Goal: Information Seeking & Learning: Learn about a topic

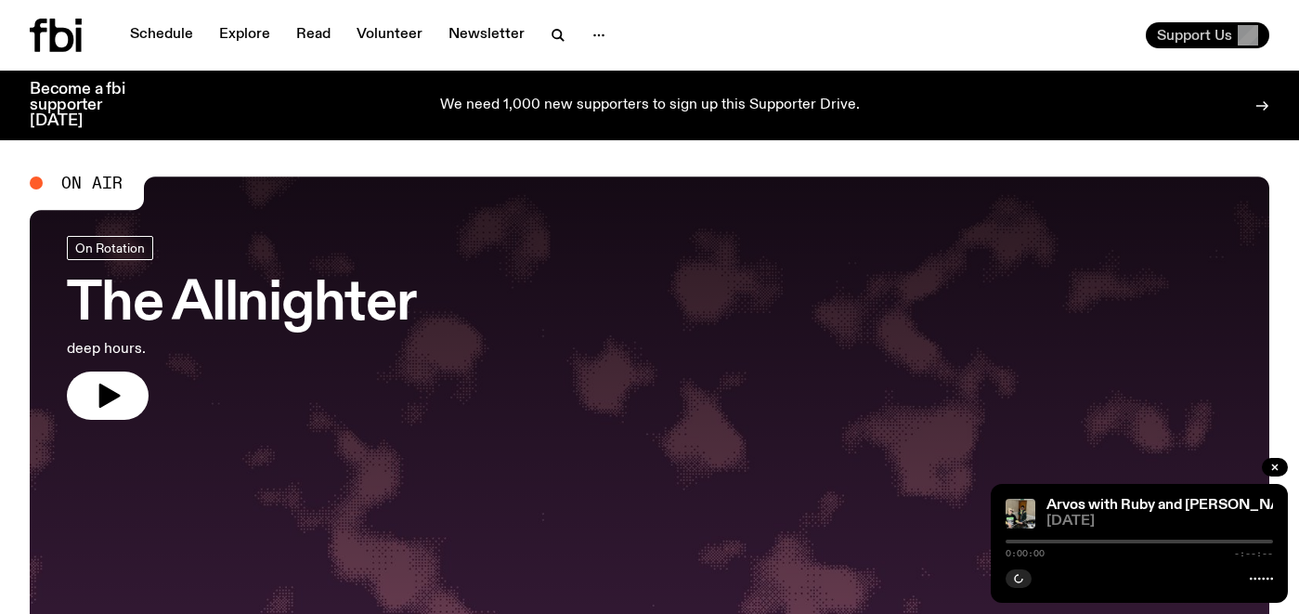
click at [1200, 38] on span "Support Us" at bounding box center [1194, 35] width 75 height 17
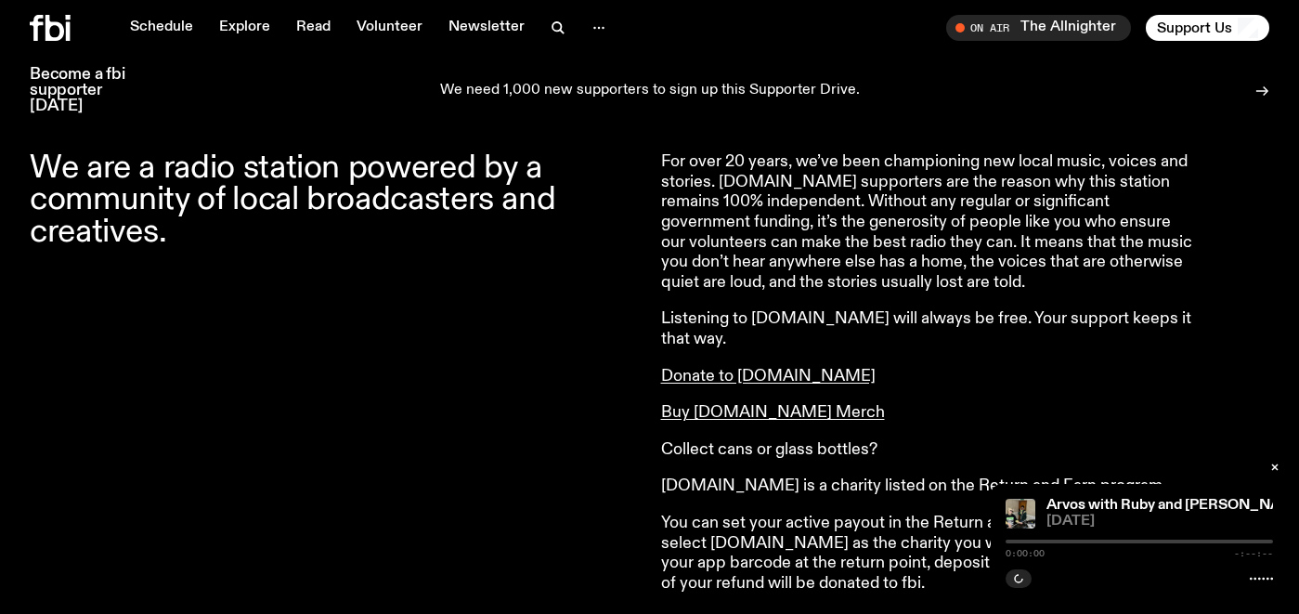
scroll to position [716, 0]
click at [1273, 466] on icon "button" at bounding box center [1275, 467] width 6 height 6
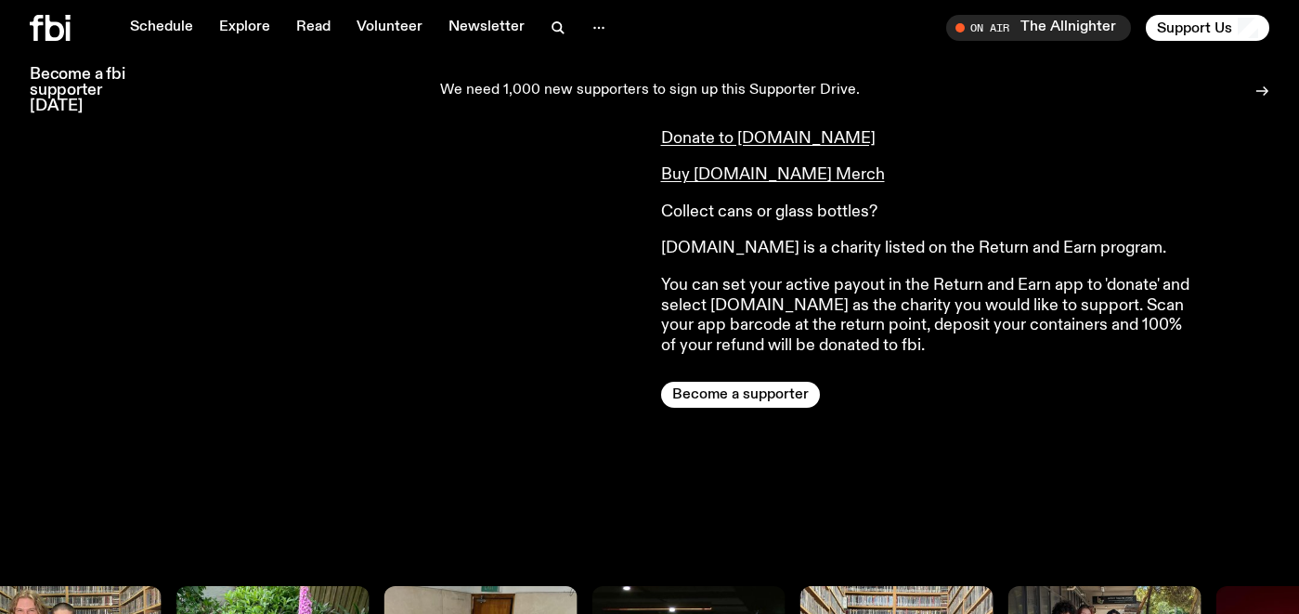
scroll to position [942, 0]
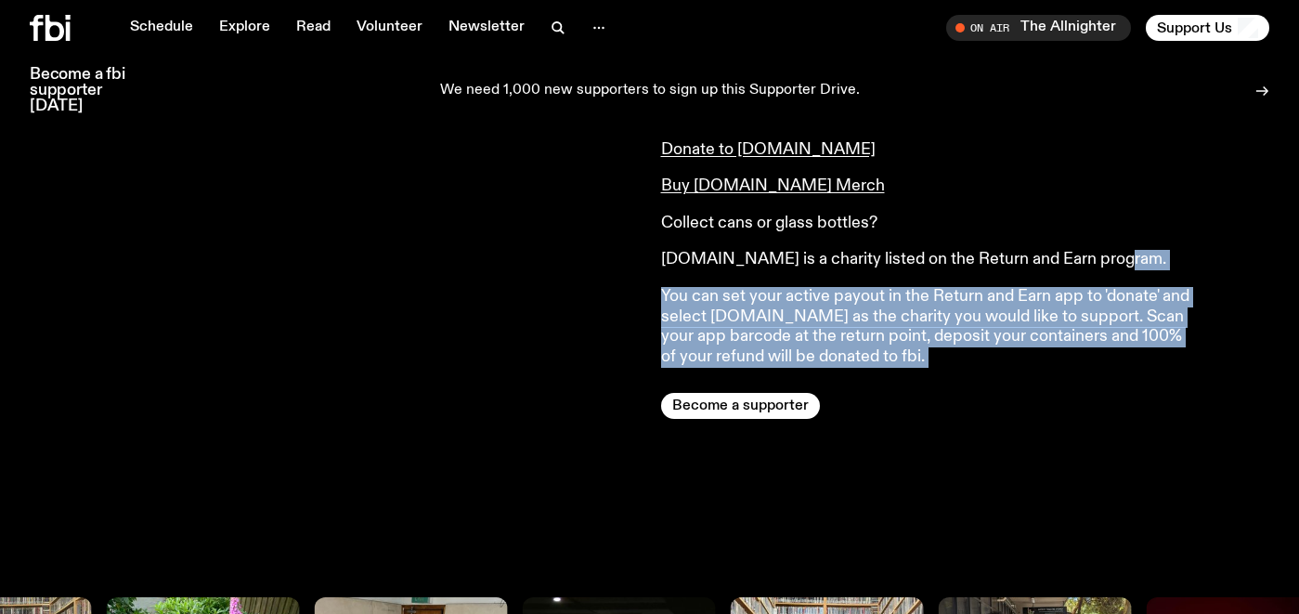
drag, startPoint x: 1129, startPoint y: 353, endPoint x: 1153, endPoint y: 245, distance: 110.4
click at [1153, 245] on div "For over 20 years, we’ve been championing new local music, voices and stories. …" at bounding box center [965, 172] width 609 height 493
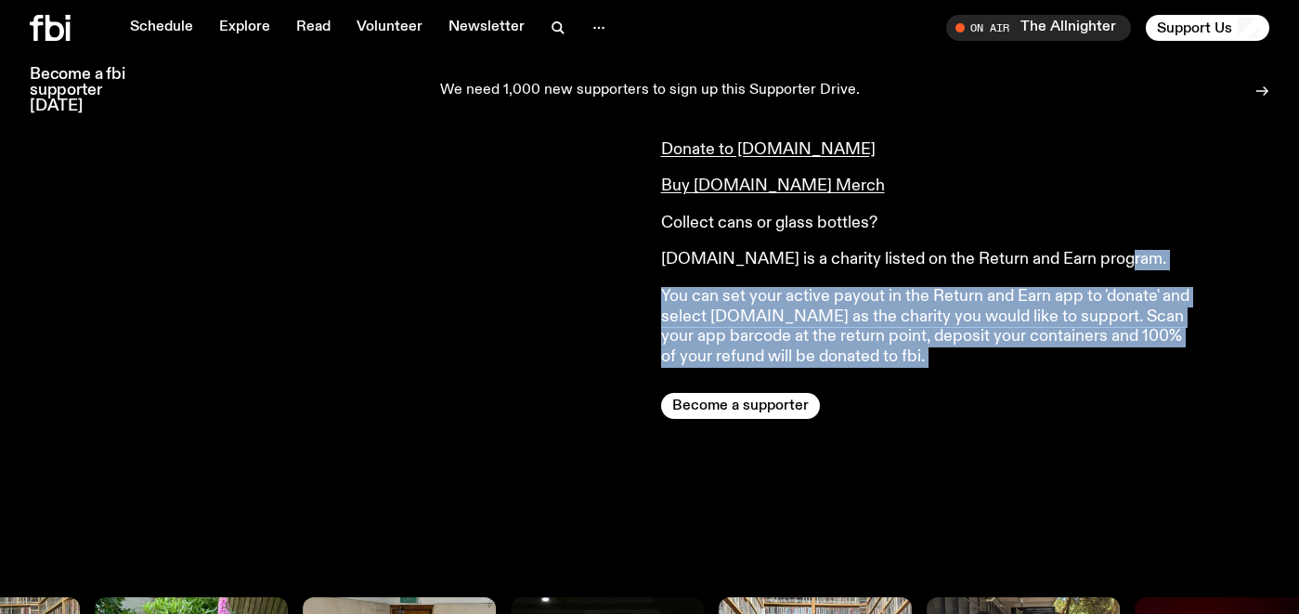
click at [1153, 250] on p "[DOMAIN_NAME] is a charity listed on the Return and Earn program." at bounding box center [928, 260] width 535 height 20
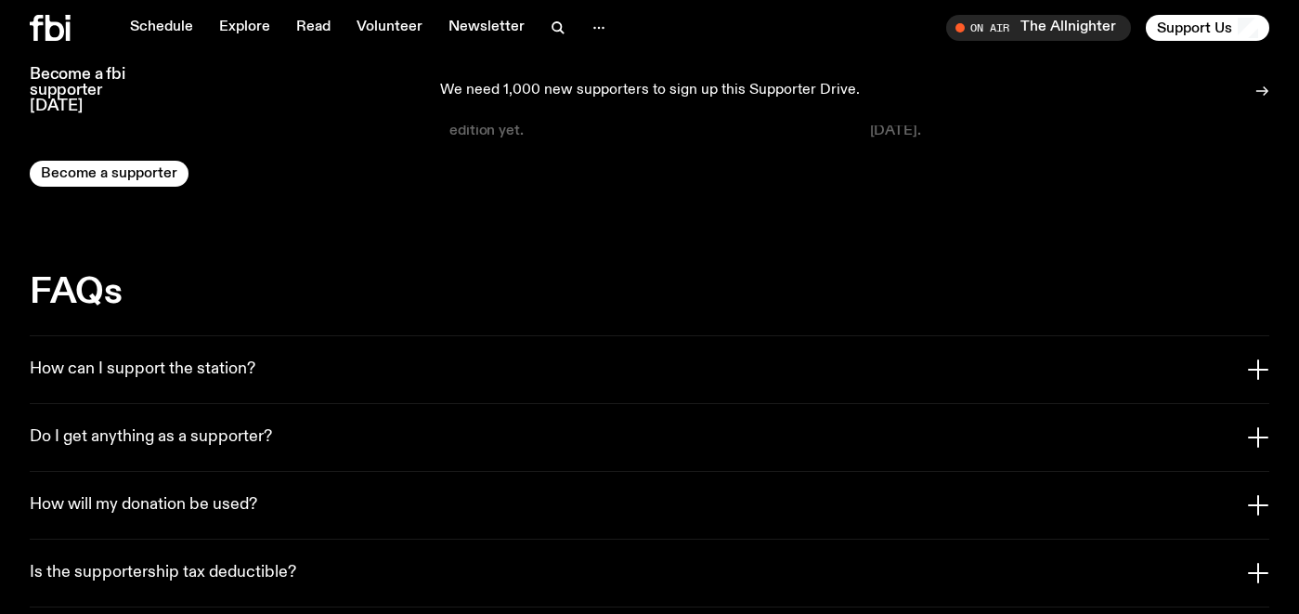
scroll to position [3371, 0]
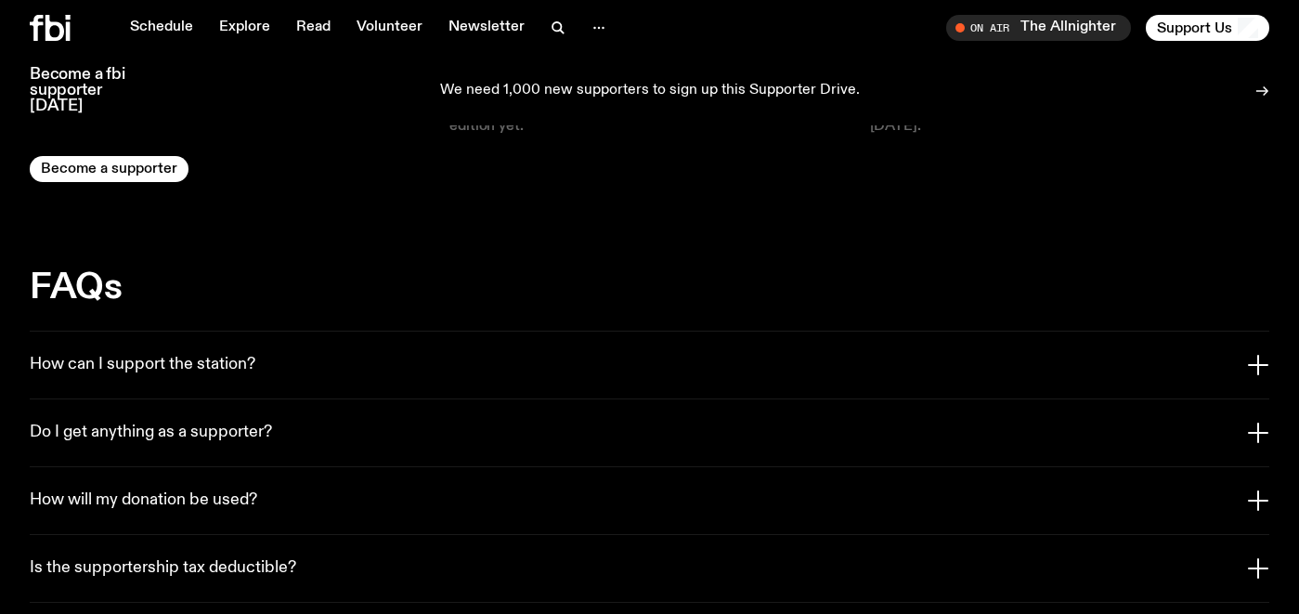
click at [257, 332] on button "How can I support the station?" at bounding box center [650, 365] width 1240 height 67
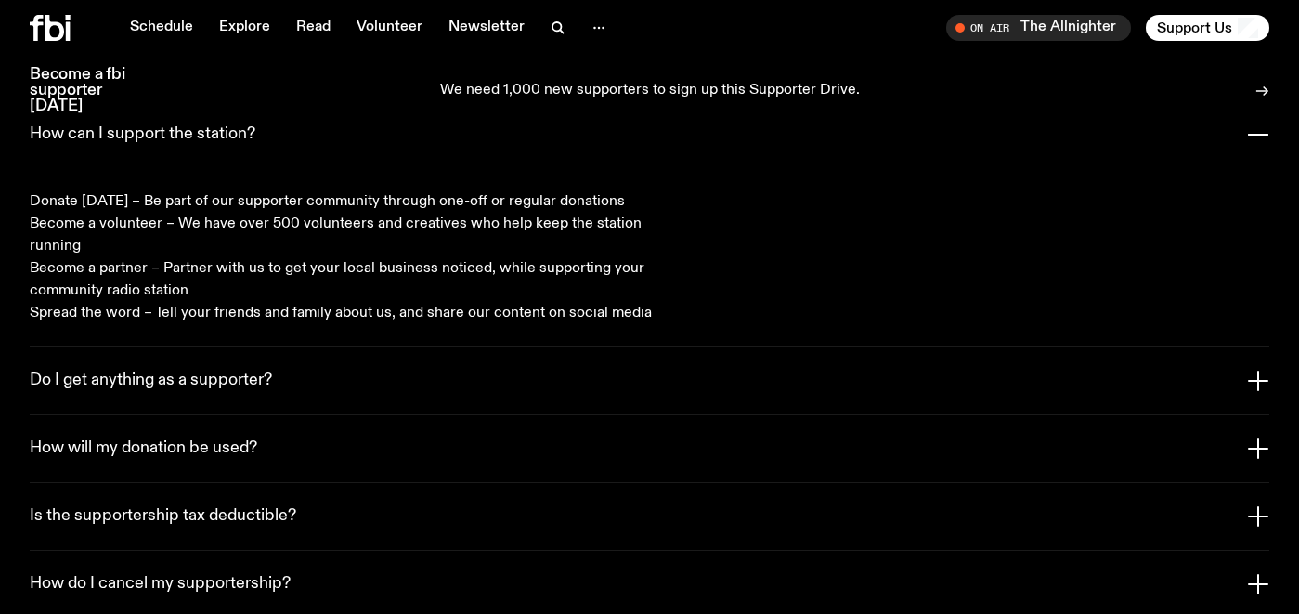
scroll to position [3652, 0]
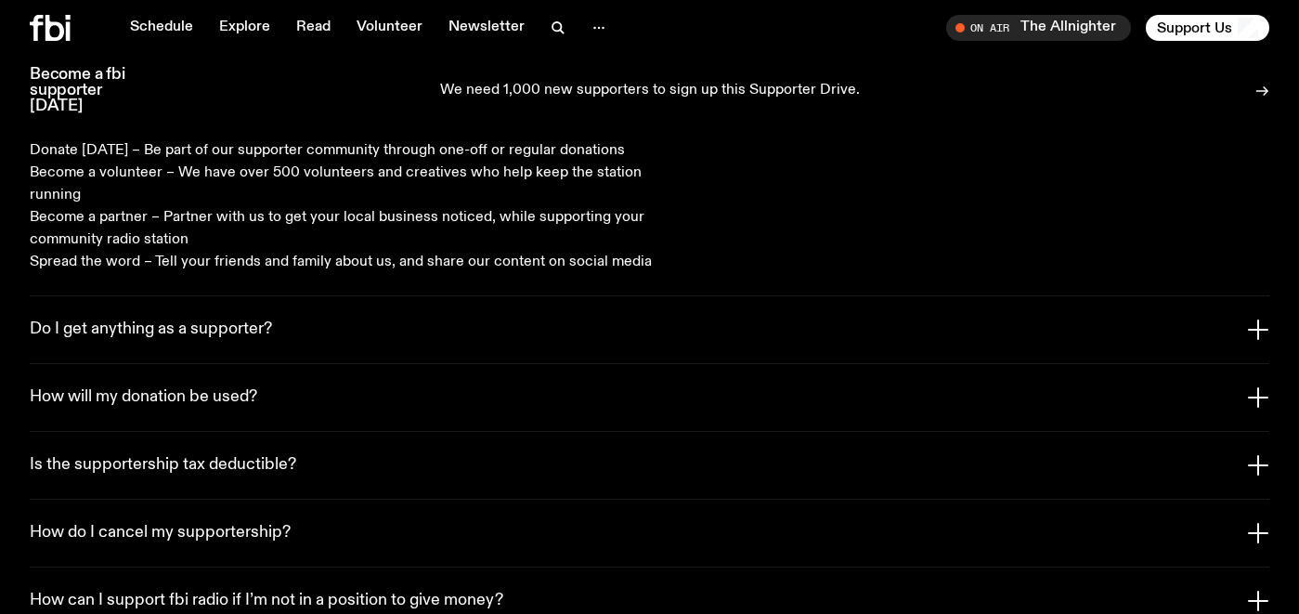
click at [185, 296] on button "Do I get anything as a supporter?" at bounding box center [650, 329] width 1240 height 67
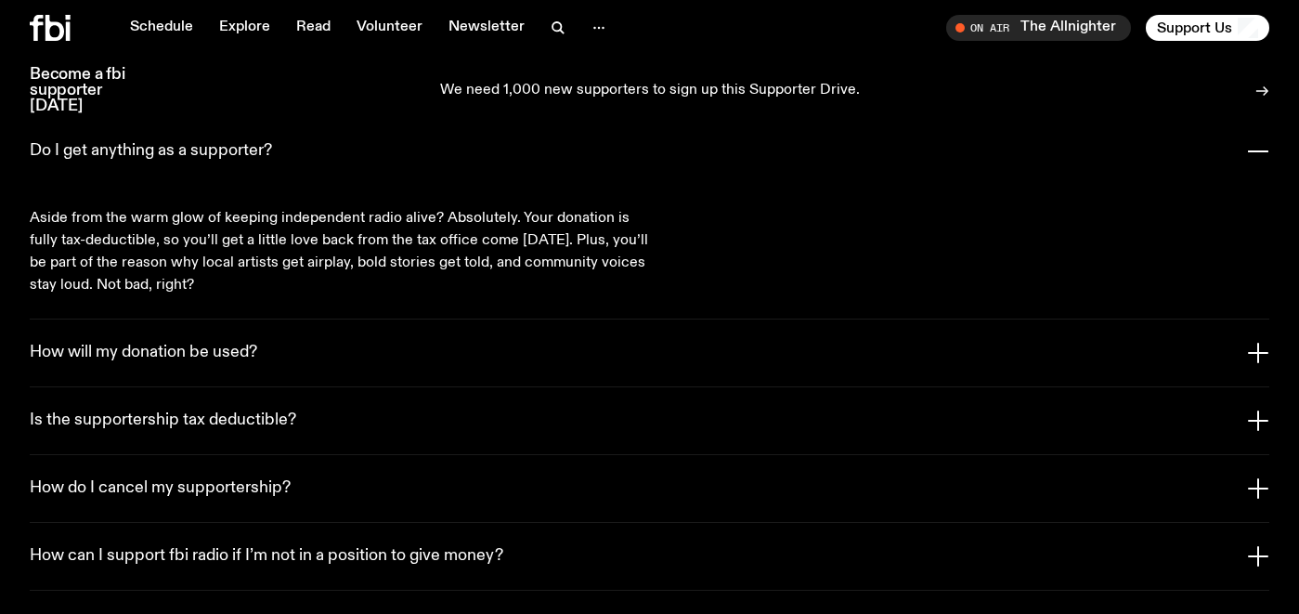
click at [179, 343] on h3 "How will my donation be used?" at bounding box center [144, 353] width 228 height 20
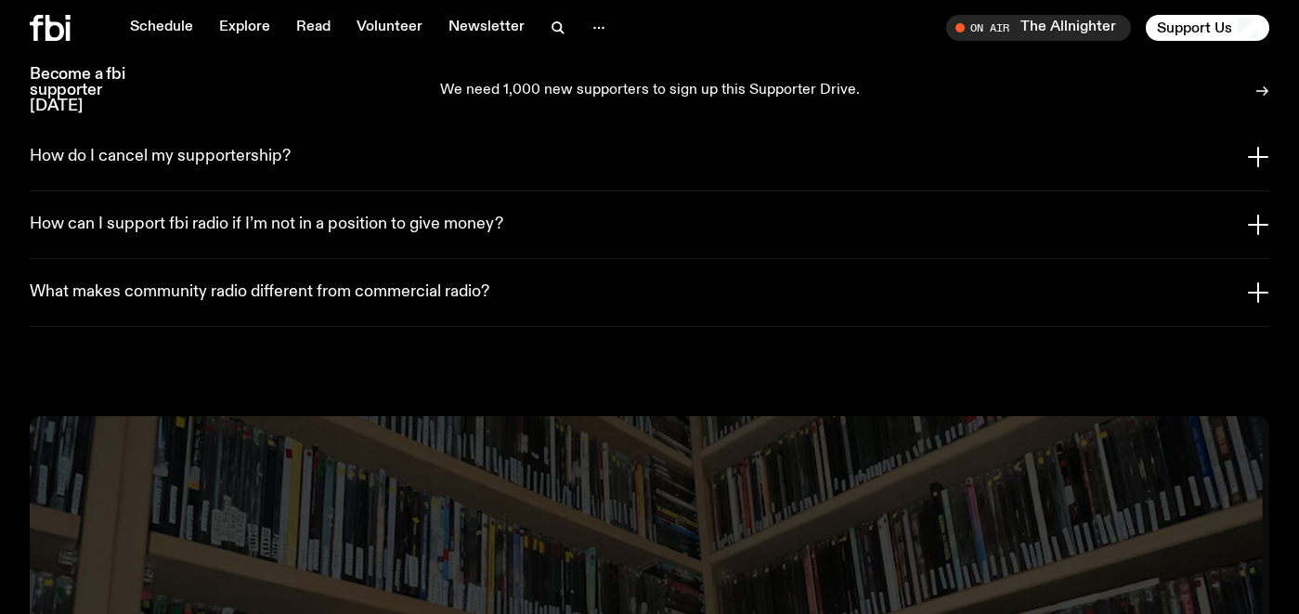
scroll to position [3971, 0]
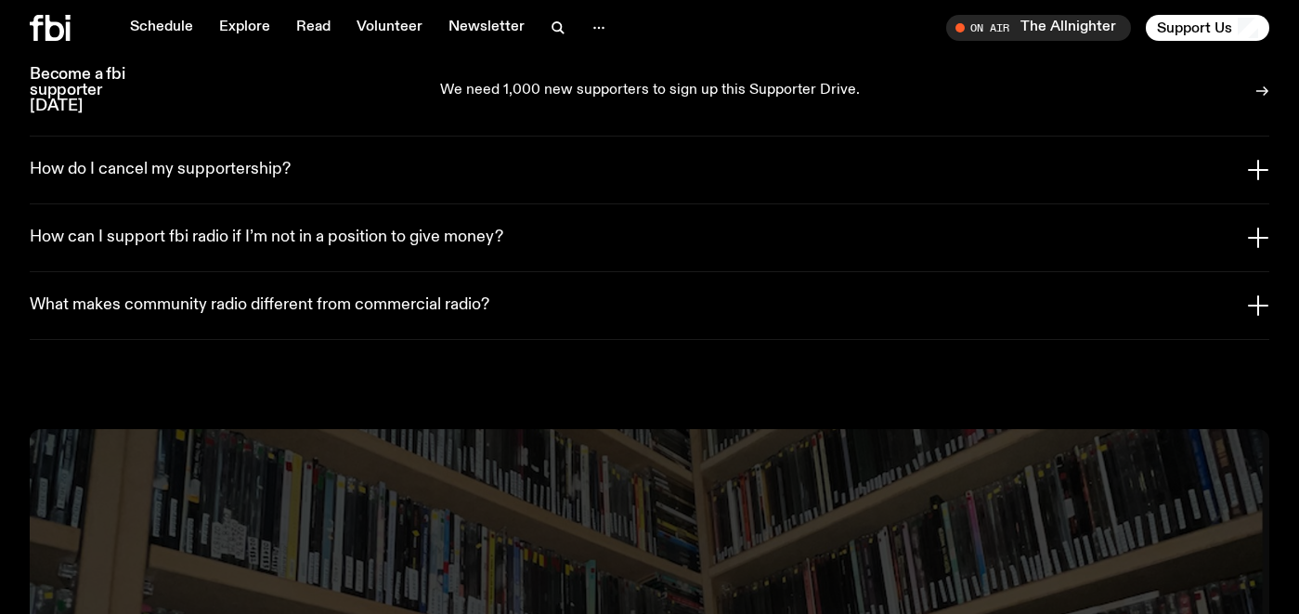
click at [202, 284] on button "What makes community radio different from commercial radio?" at bounding box center [650, 305] width 1240 height 67
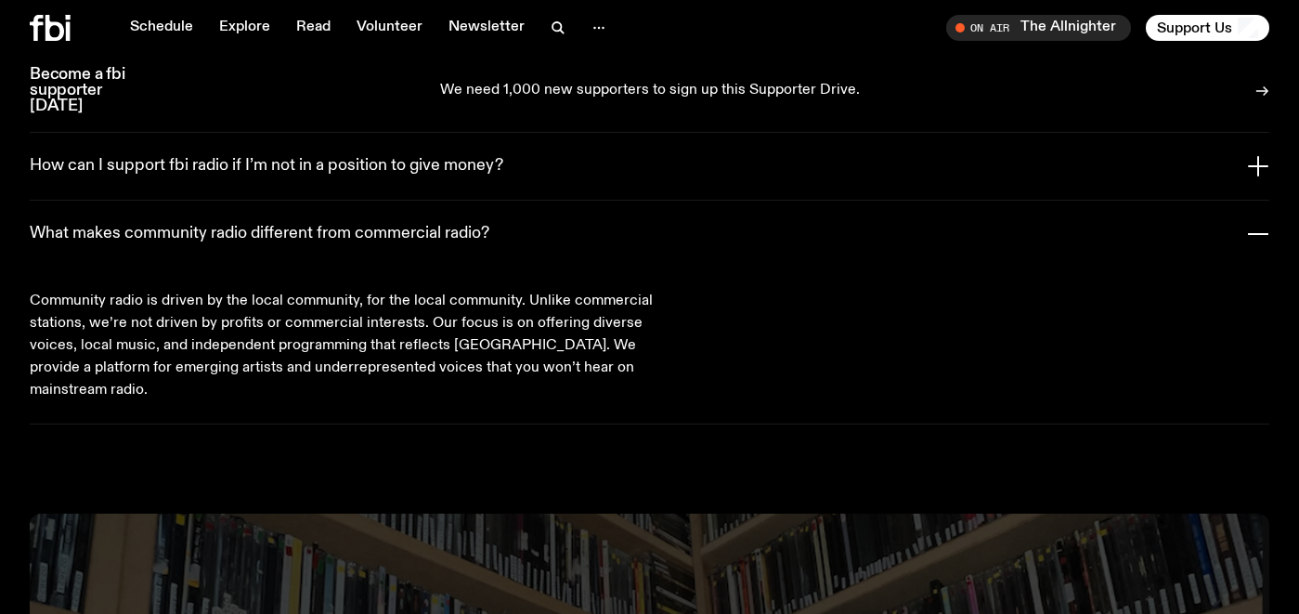
click at [202, 290] on p "Community radio is driven by the local community, for the local community. Unli…" at bounding box center [342, 345] width 624 height 111
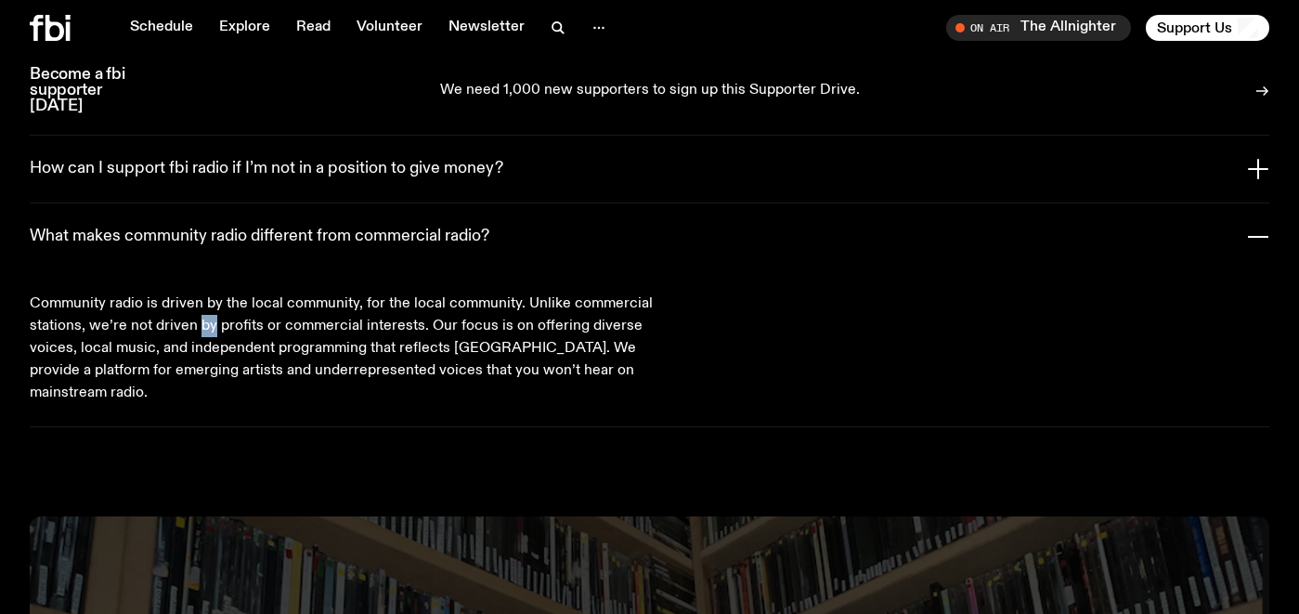
click at [202, 293] on p "Community radio is driven by the local community, for the local community. Unli…" at bounding box center [342, 348] width 624 height 111
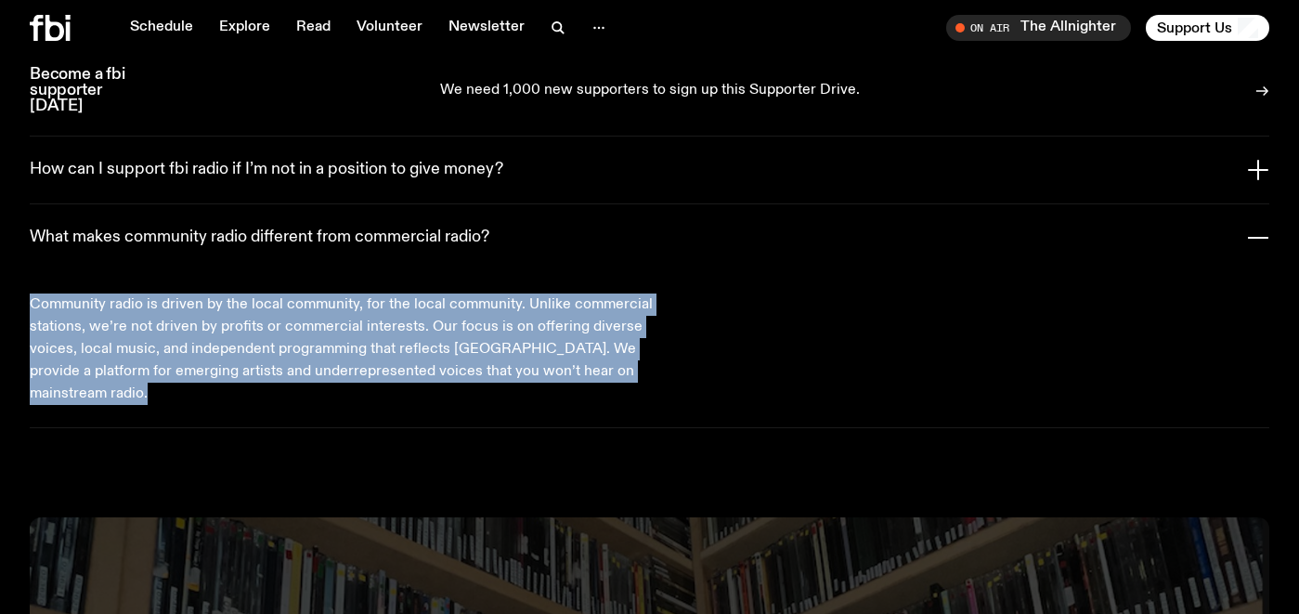
click at [202, 294] on p "Community radio is driven by the local community, for the local community. Unli…" at bounding box center [342, 349] width 624 height 111
click at [221, 160] on h3 "How can I support fbi radio if I’m not in a position to give money?" at bounding box center [267, 170] width 474 height 20
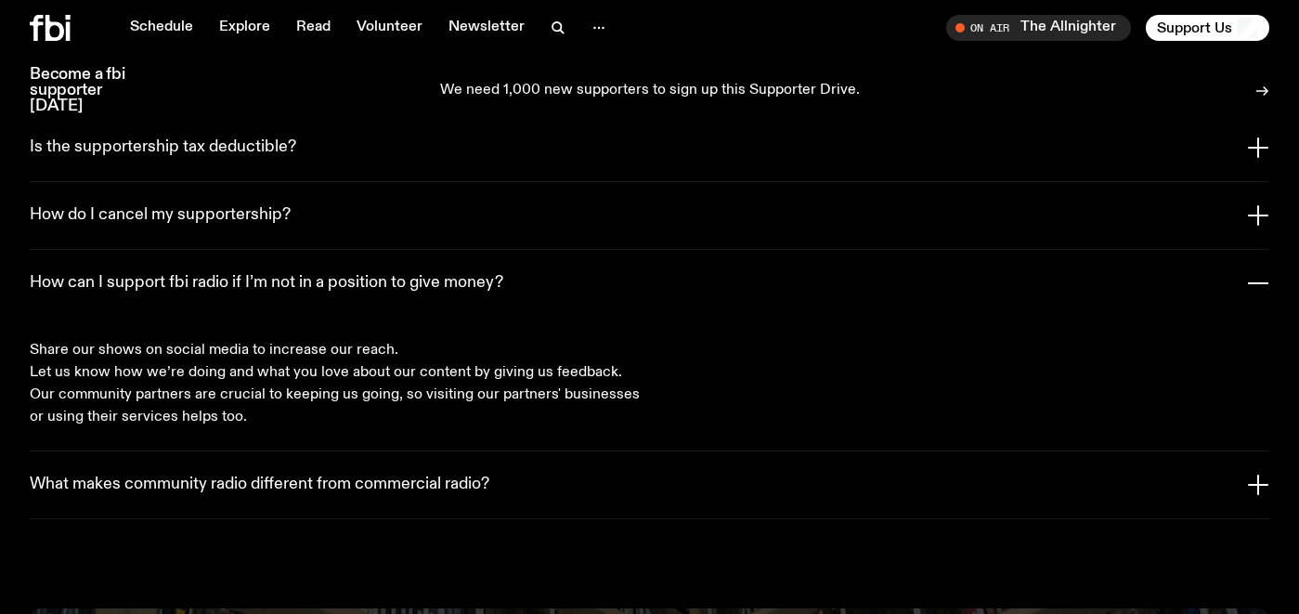
scroll to position [3757, 0]
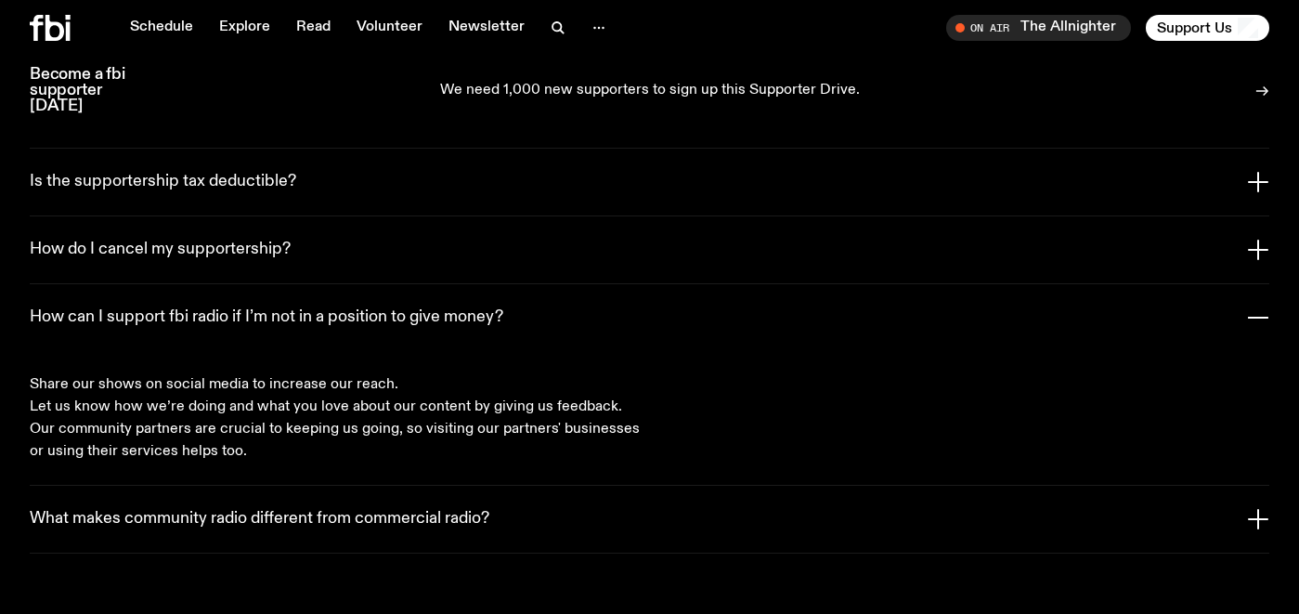
click at [208, 240] on h3 "How do I cancel my supportership?" at bounding box center [160, 250] width 261 height 20
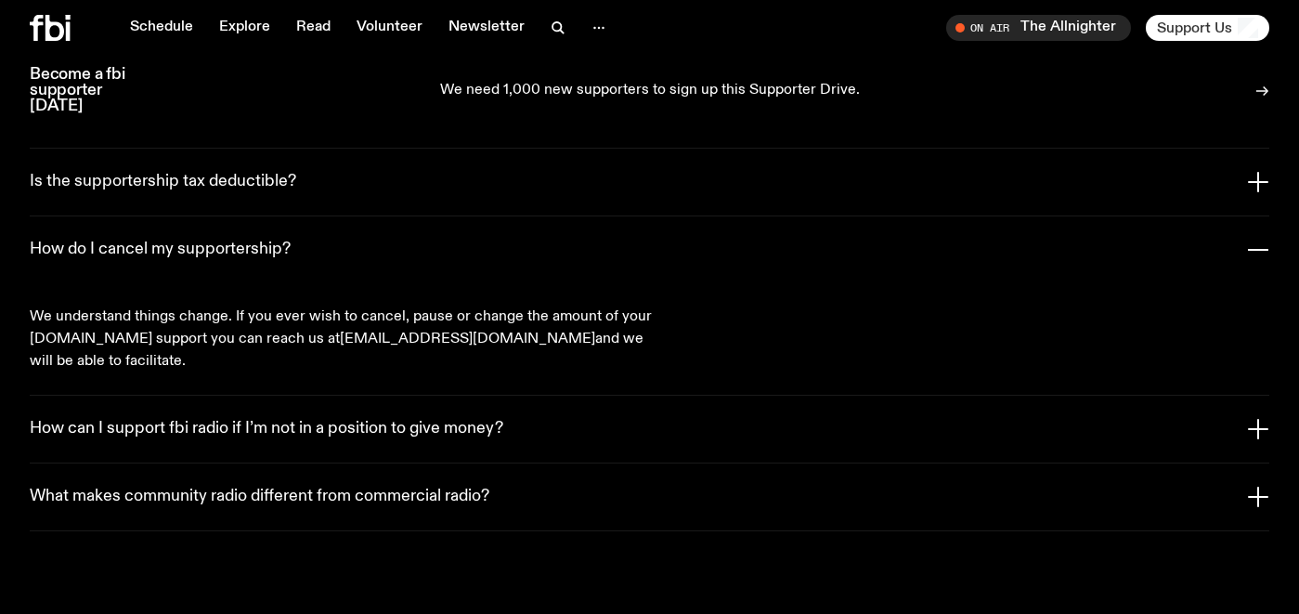
click at [1196, 36] on span "Support Us" at bounding box center [1194, 28] width 75 height 17
